Goal: Task Accomplishment & Management: Manage account settings

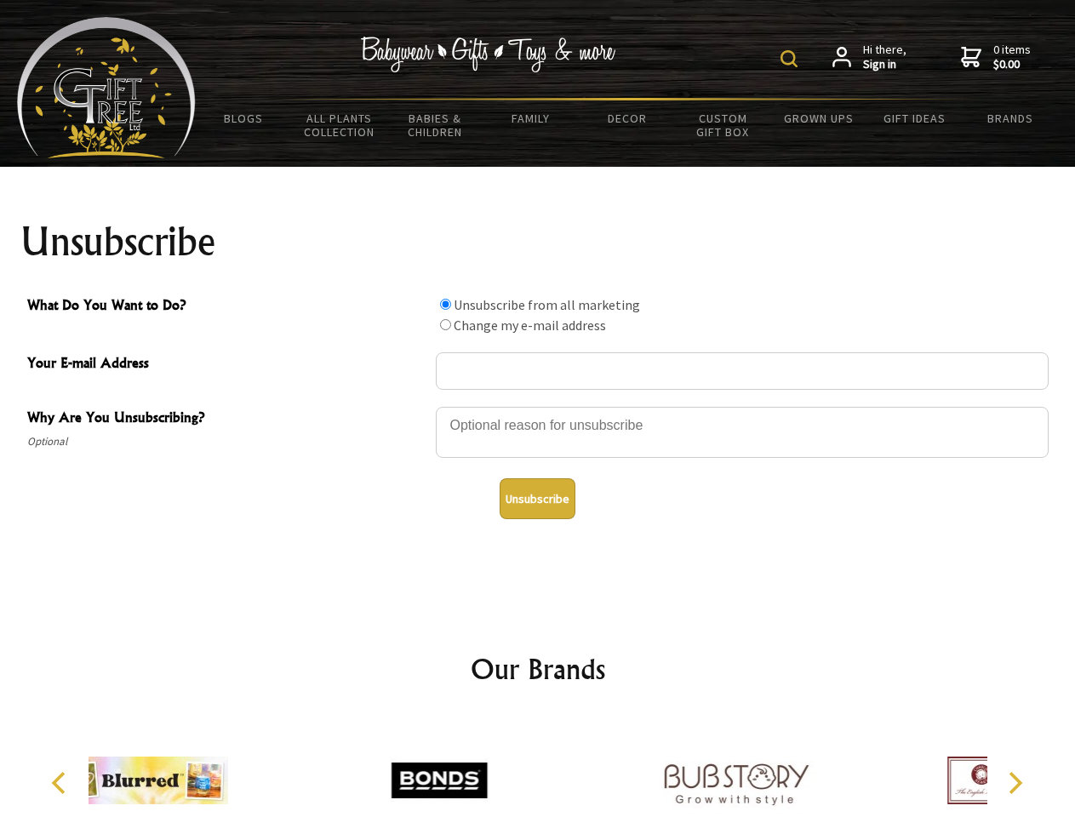
click at [791, 59] on img at bounding box center [788, 58] width 17 height 17
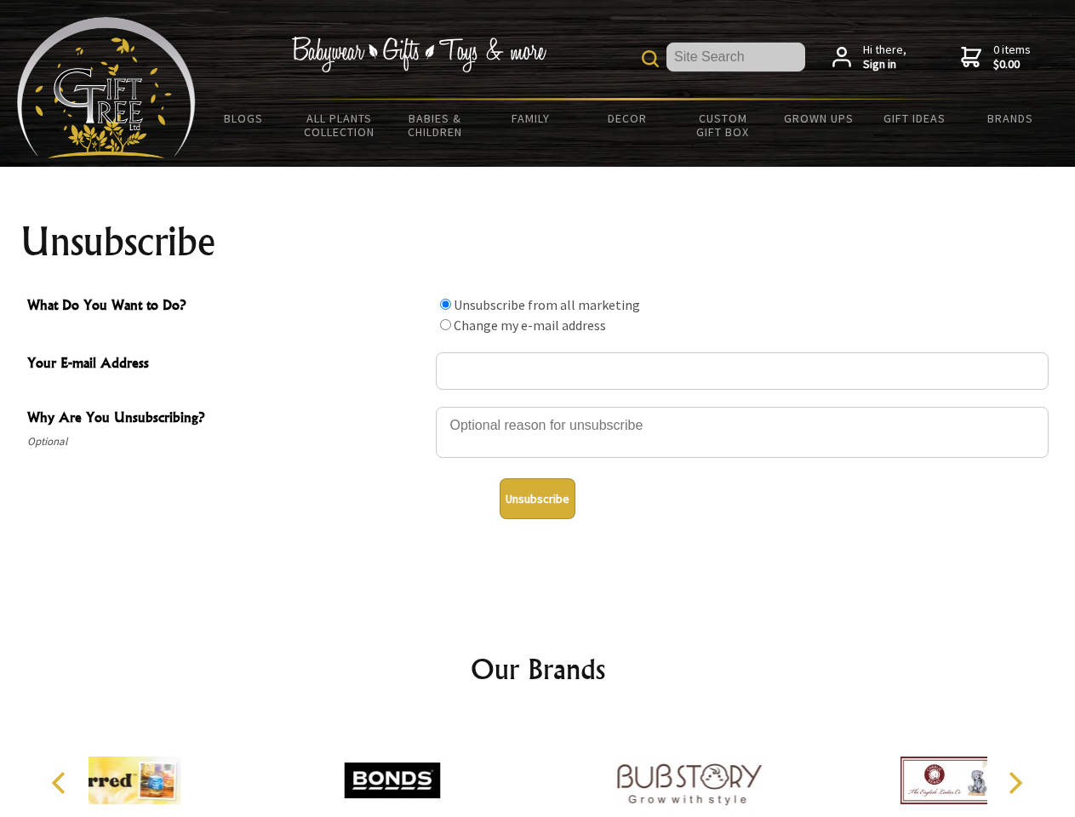
click at [538, 406] on div at bounding box center [742, 435] width 613 height 60
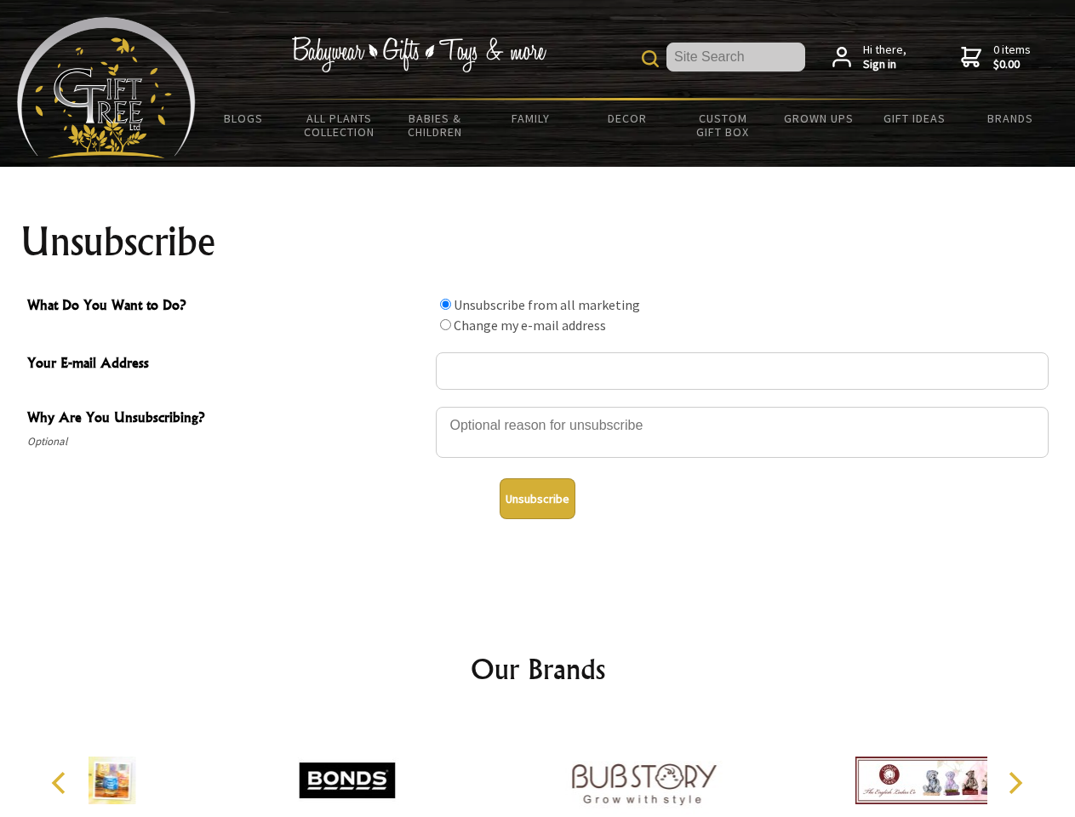
click at [445, 304] on input "What Do You Want to Do?" at bounding box center [445, 304] width 11 height 11
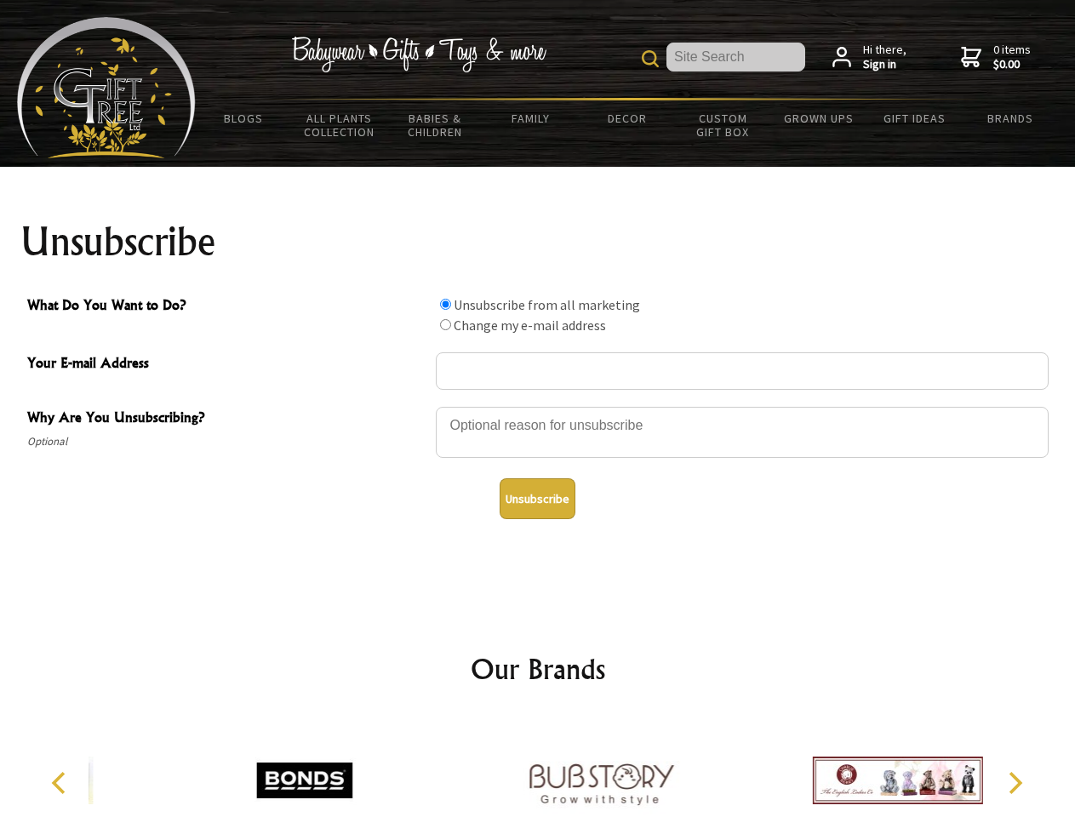
click at [445, 324] on input "What Do You Want to Do?" at bounding box center [445, 324] width 11 height 11
radio input "true"
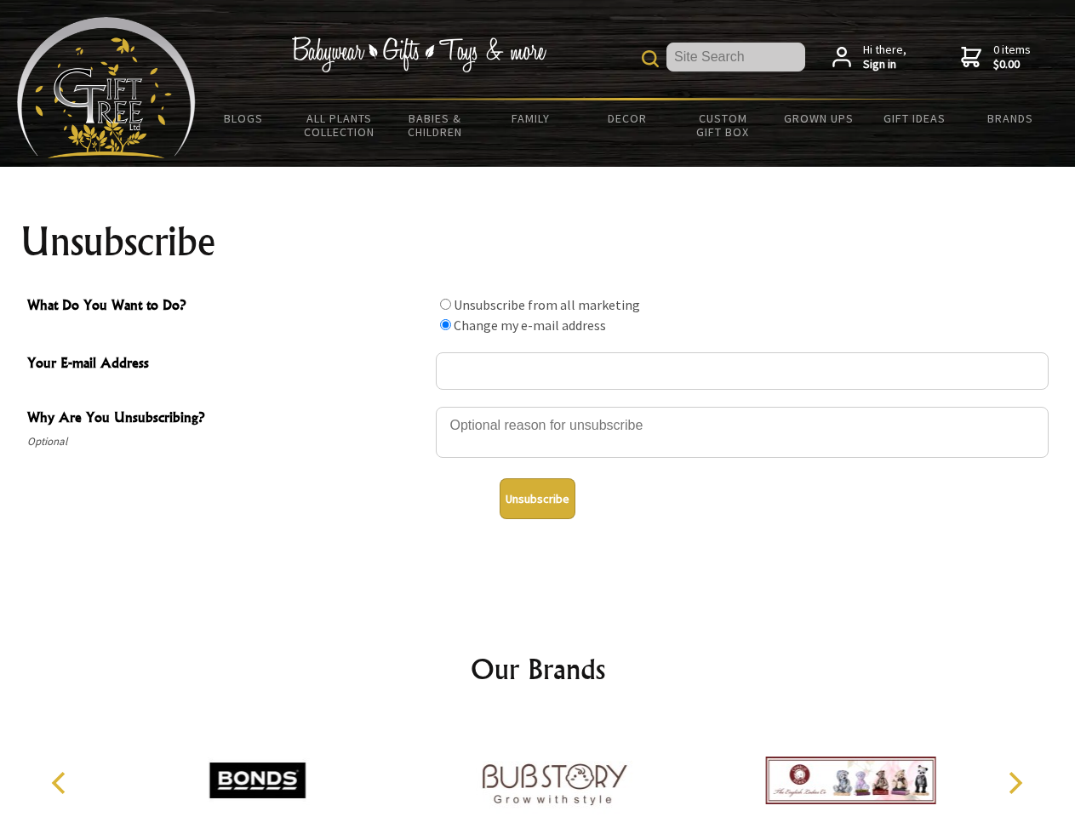
click at [537, 499] on button "Unsubscribe" at bounding box center [537, 498] width 76 height 41
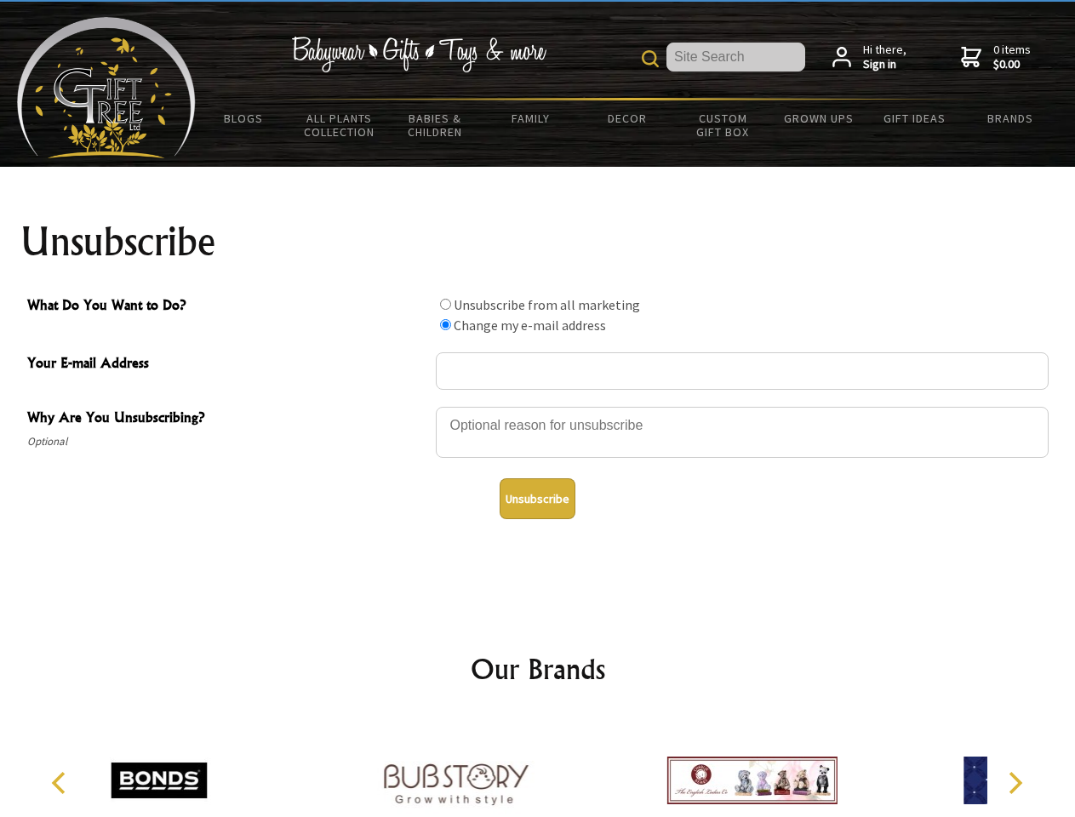
click at [538, 767] on img at bounding box center [455, 780] width 170 height 128
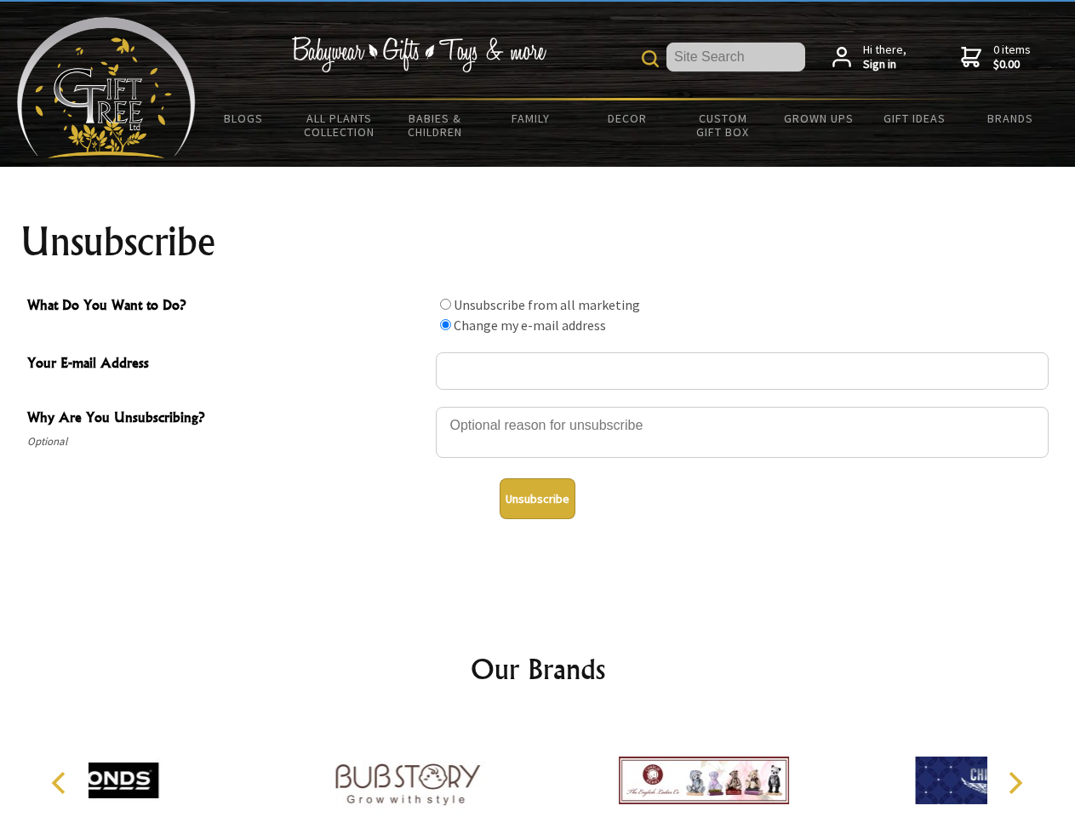
click at [61, 783] on icon "Previous" at bounding box center [60, 783] width 22 height 22
click at [1014, 783] on icon "Next" at bounding box center [1013, 783] width 22 height 22
